Goal: Task Accomplishment & Management: Manage account settings

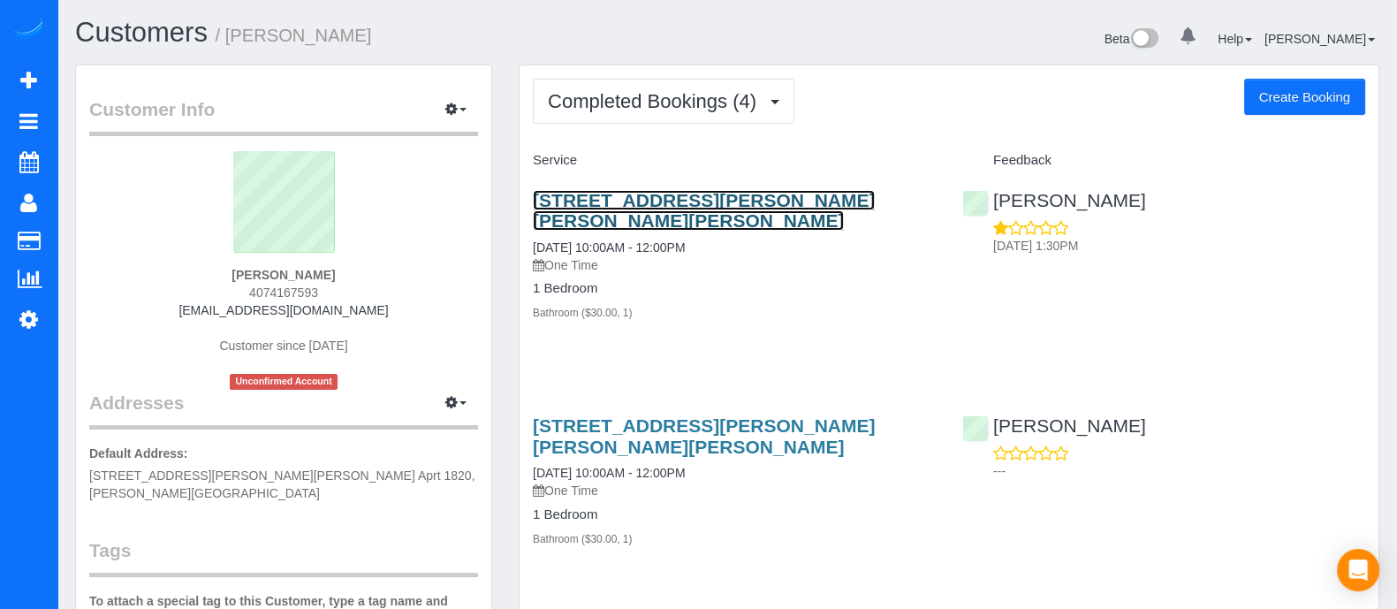
click at [719, 194] on link "[STREET_ADDRESS][PERSON_NAME][PERSON_NAME][PERSON_NAME]" at bounding box center [704, 210] width 342 height 41
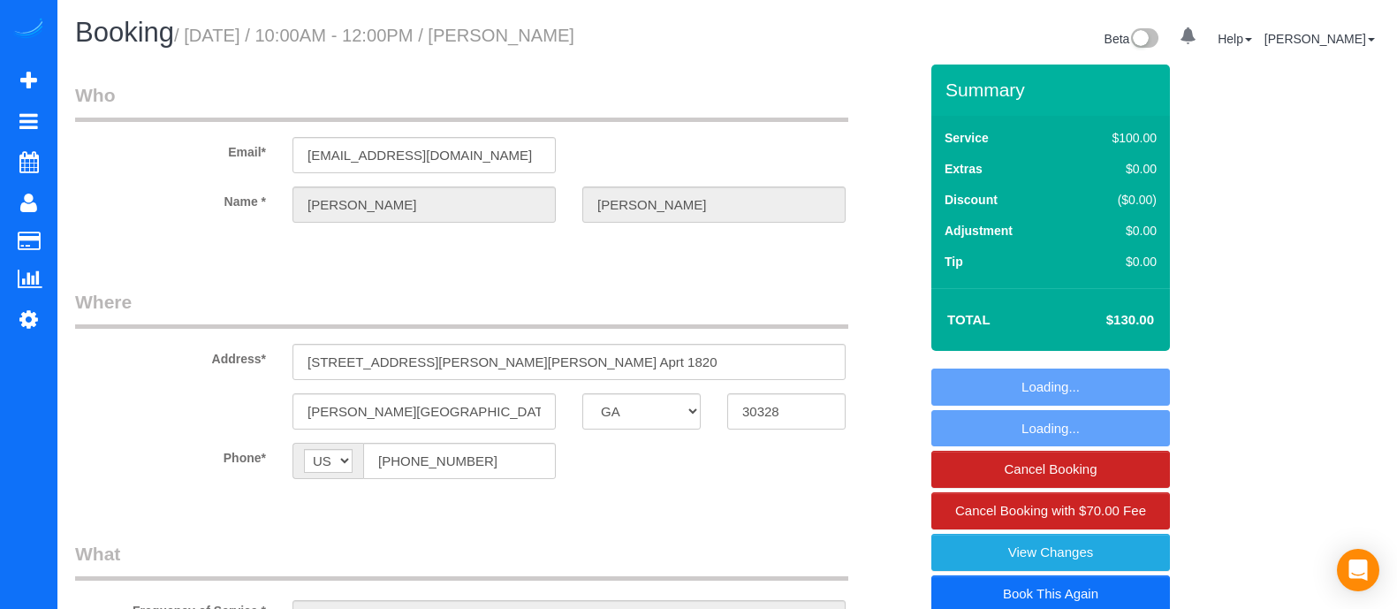
select select "GA"
select select "spot1"
select select "number:3"
select select "number:6"
select select "object:779"
